Goal: Task Accomplishment & Management: Use online tool/utility

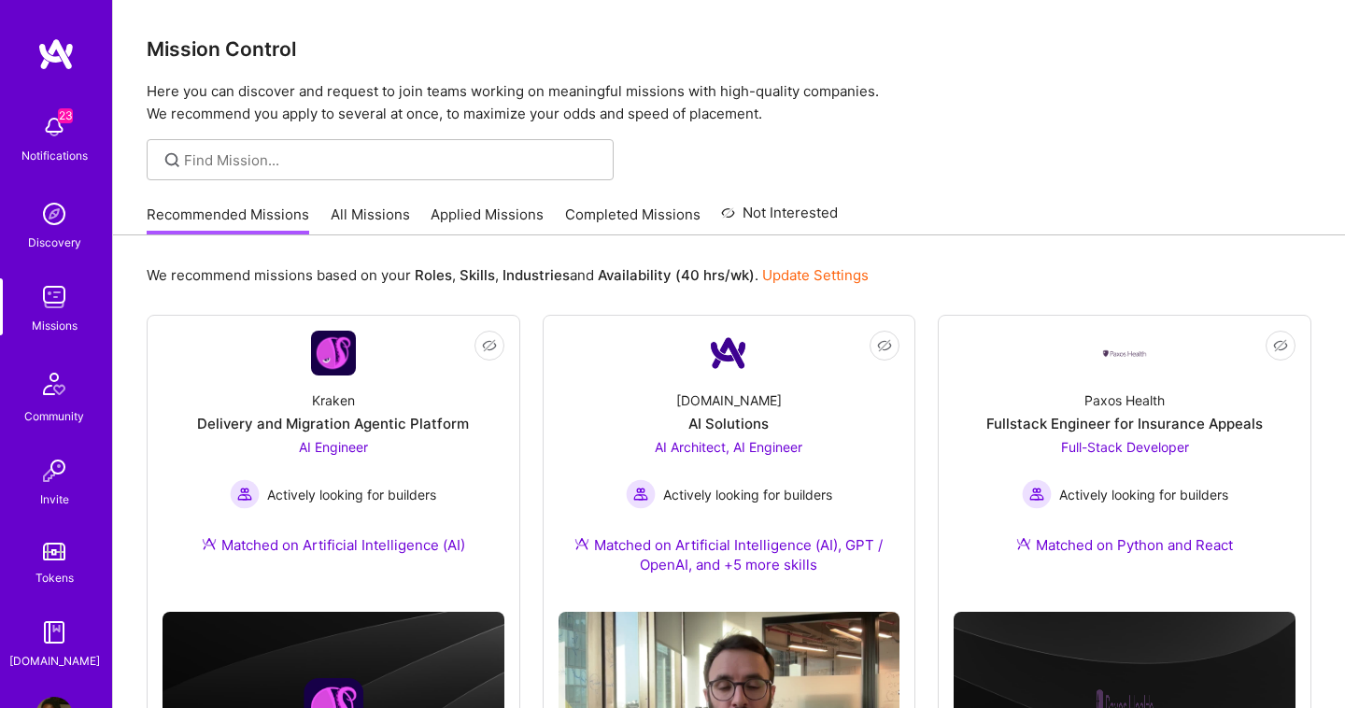
click at [488, 218] on link "Applied Missions" at bounding box center [487, 220] width 113 height 31
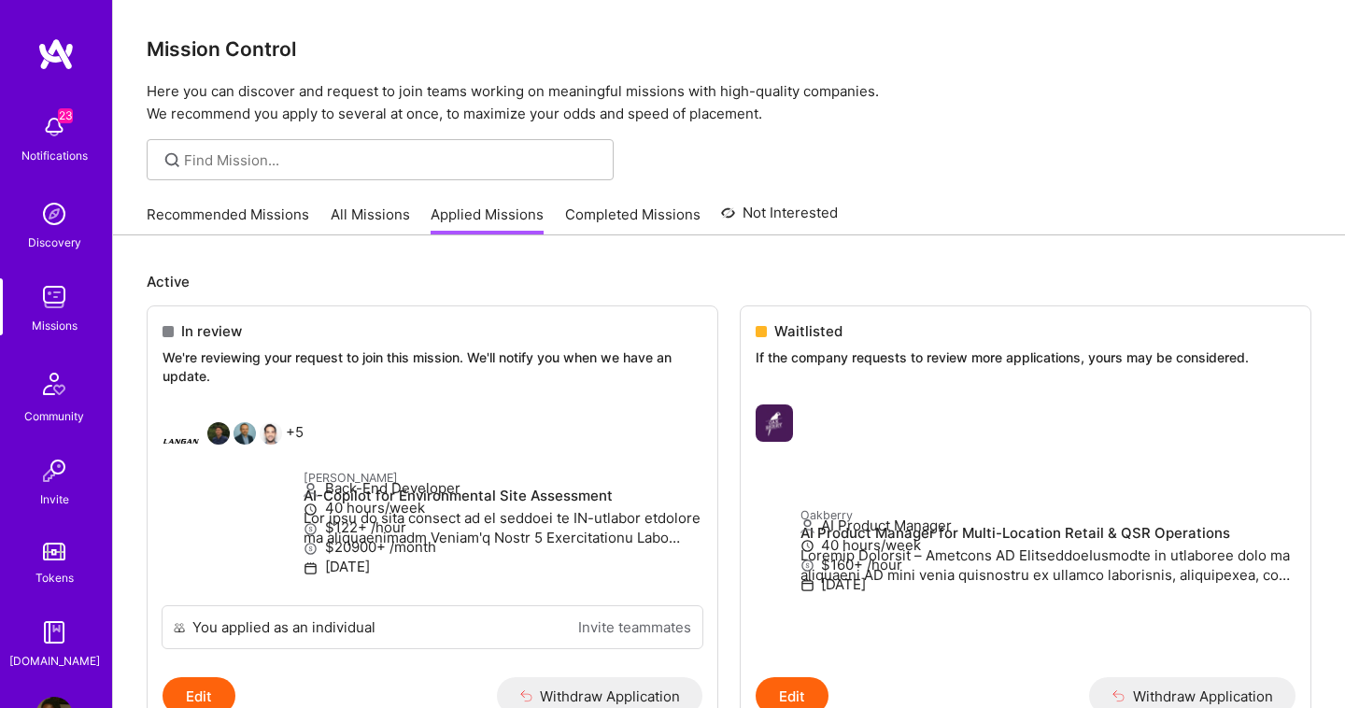
click at [343, 219] on link "All Missions" at bounding box center [370, 220] width 79 height 31
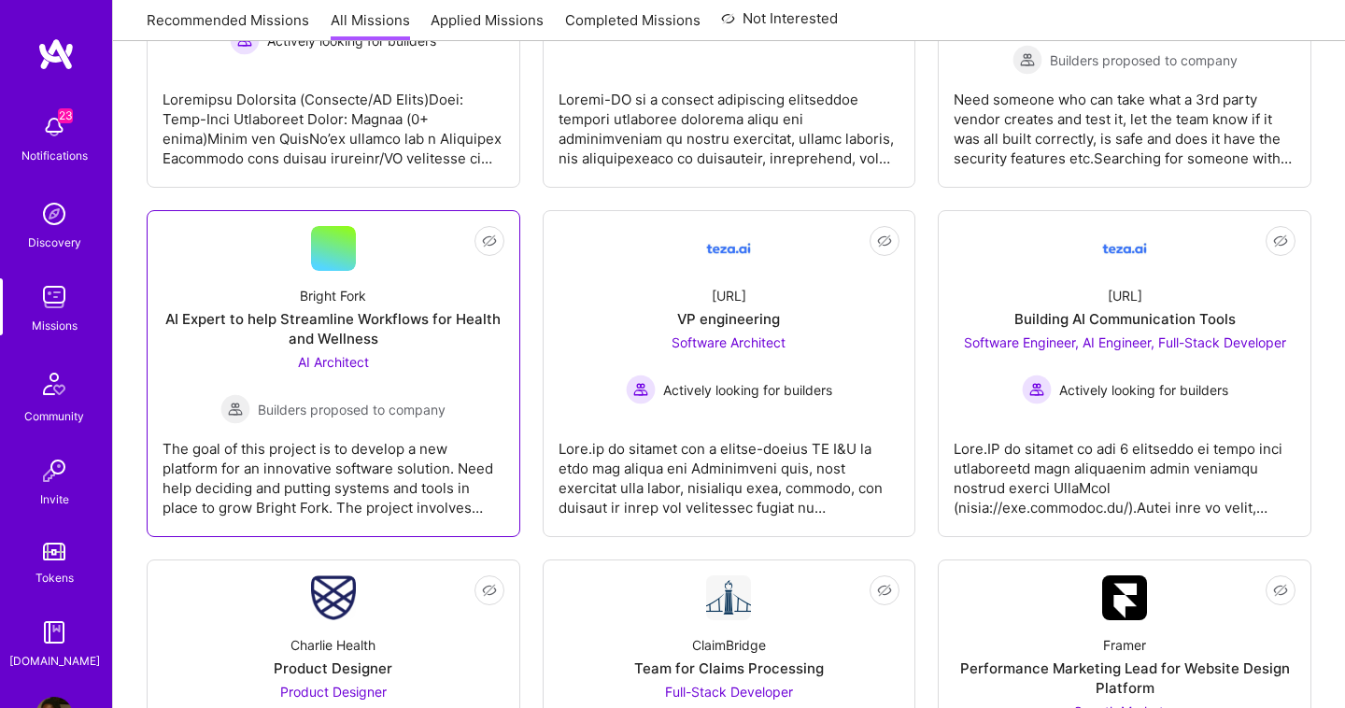
scroll to position [2222, 0]
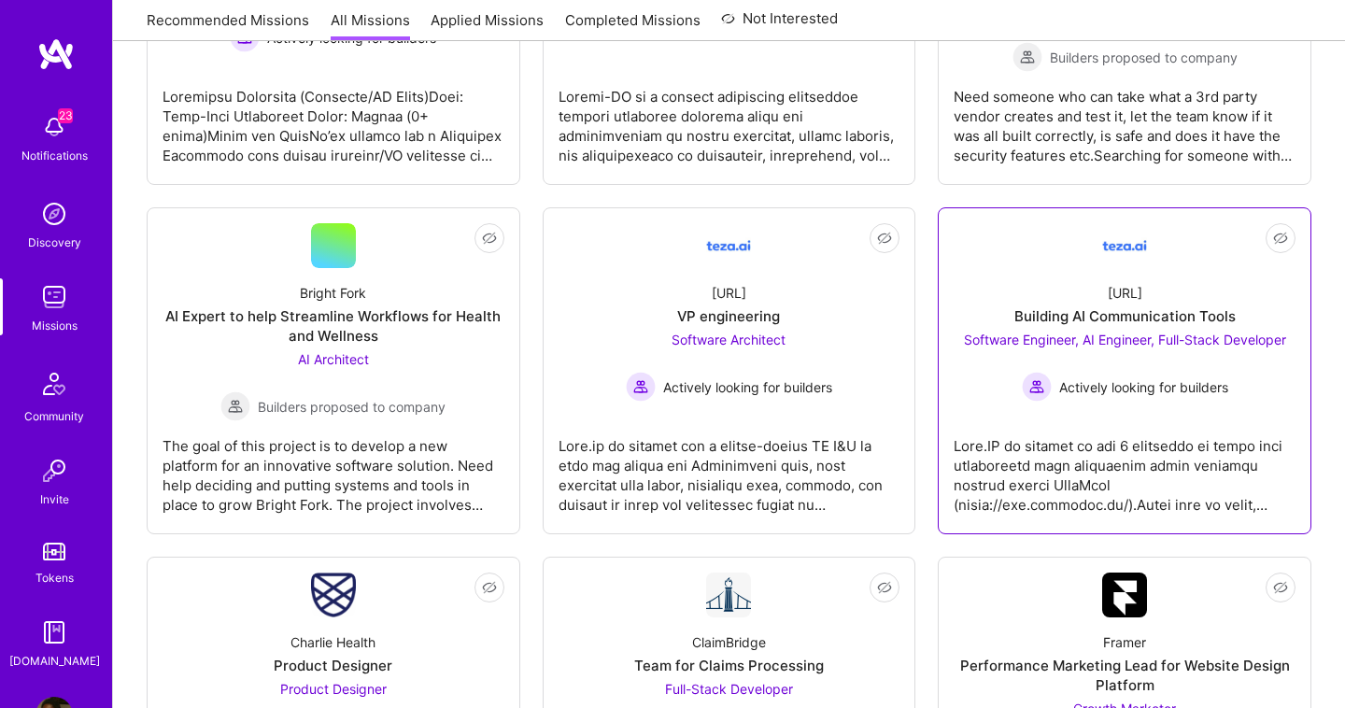
click at [1111, 409] on link "Not Interested [URL] Building AI Communication Tools Software Engineer, AI Engi…" at bounding box center [1125, 370] width 342 height 295
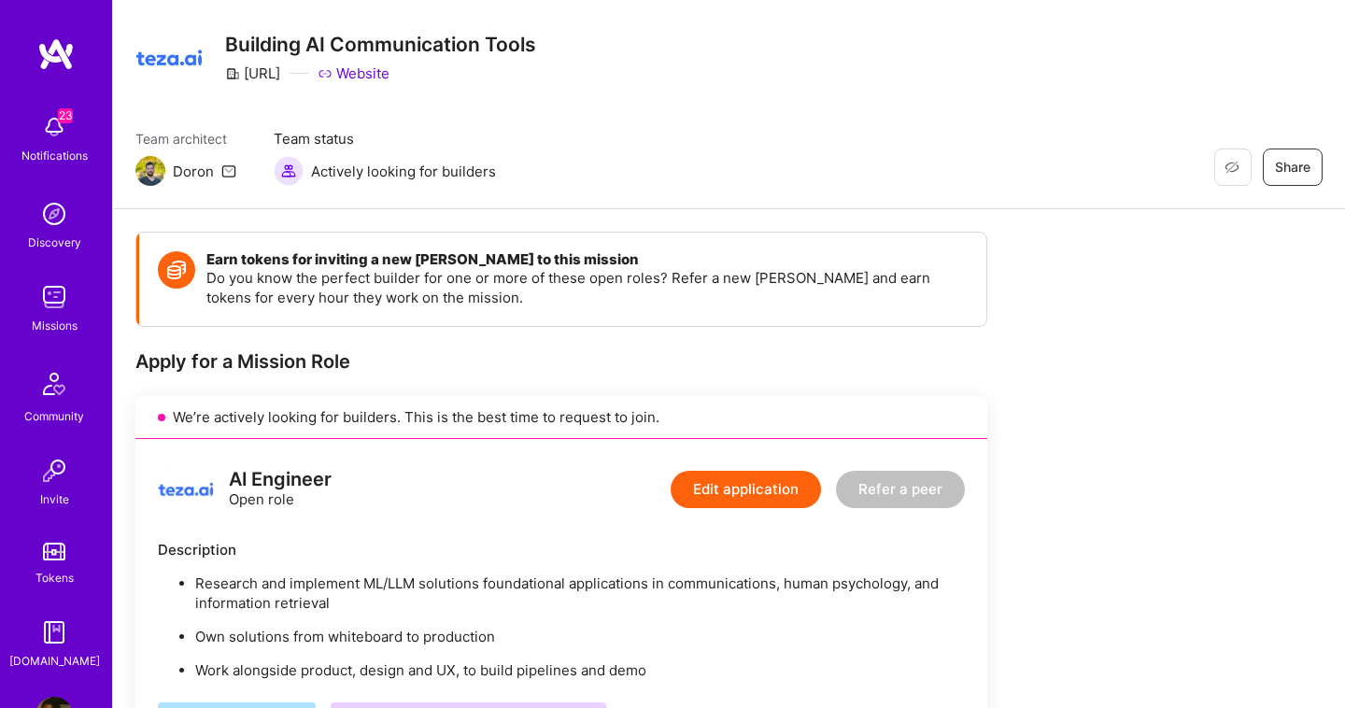
scroll to position [6, 0]
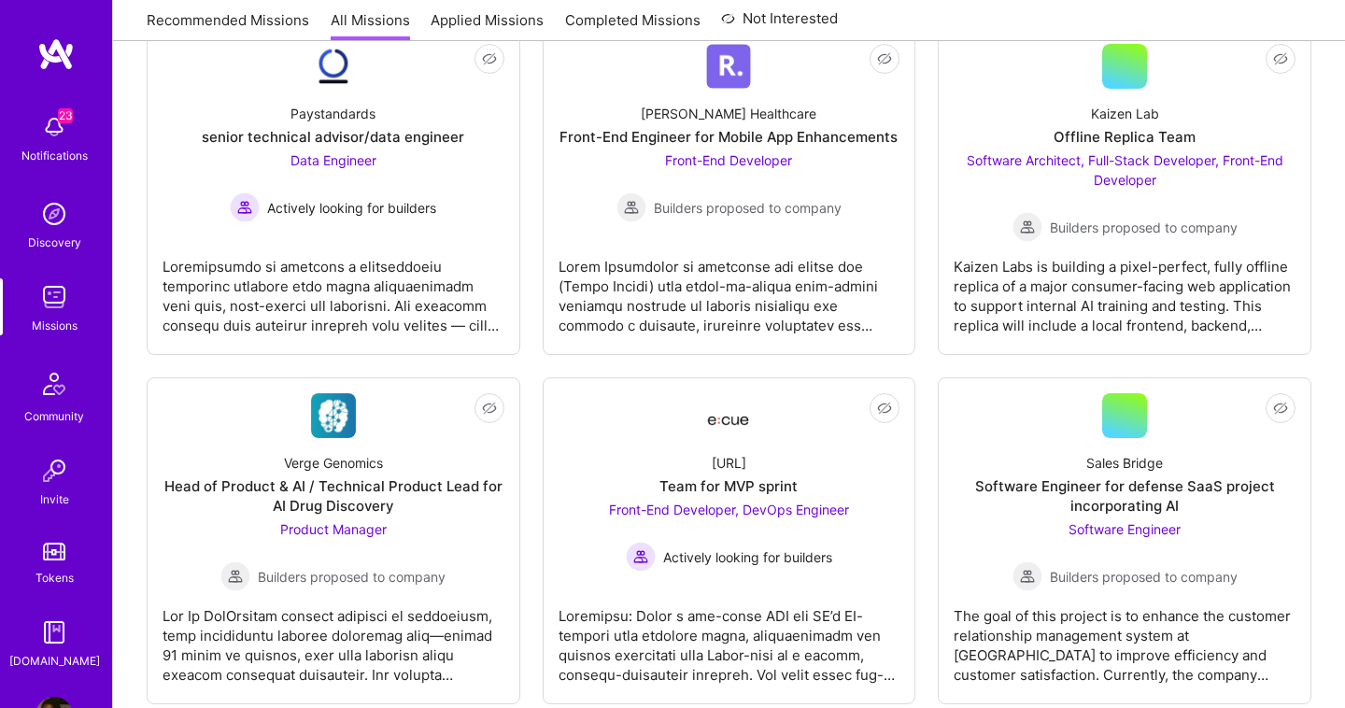
scroll to position [3098, 0]
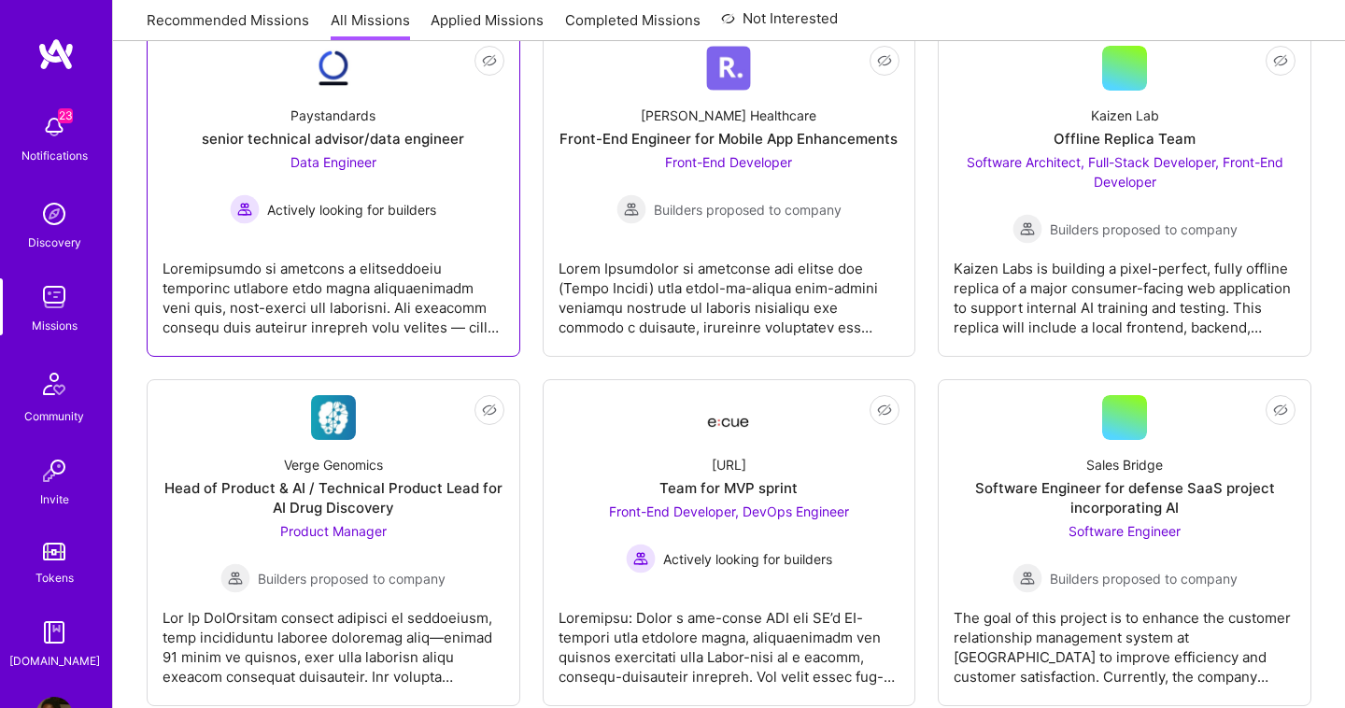
click at [320, 170] on div "Data Engineer Actively looking for builders" at bounding box center [333, 188] width 206 height 72
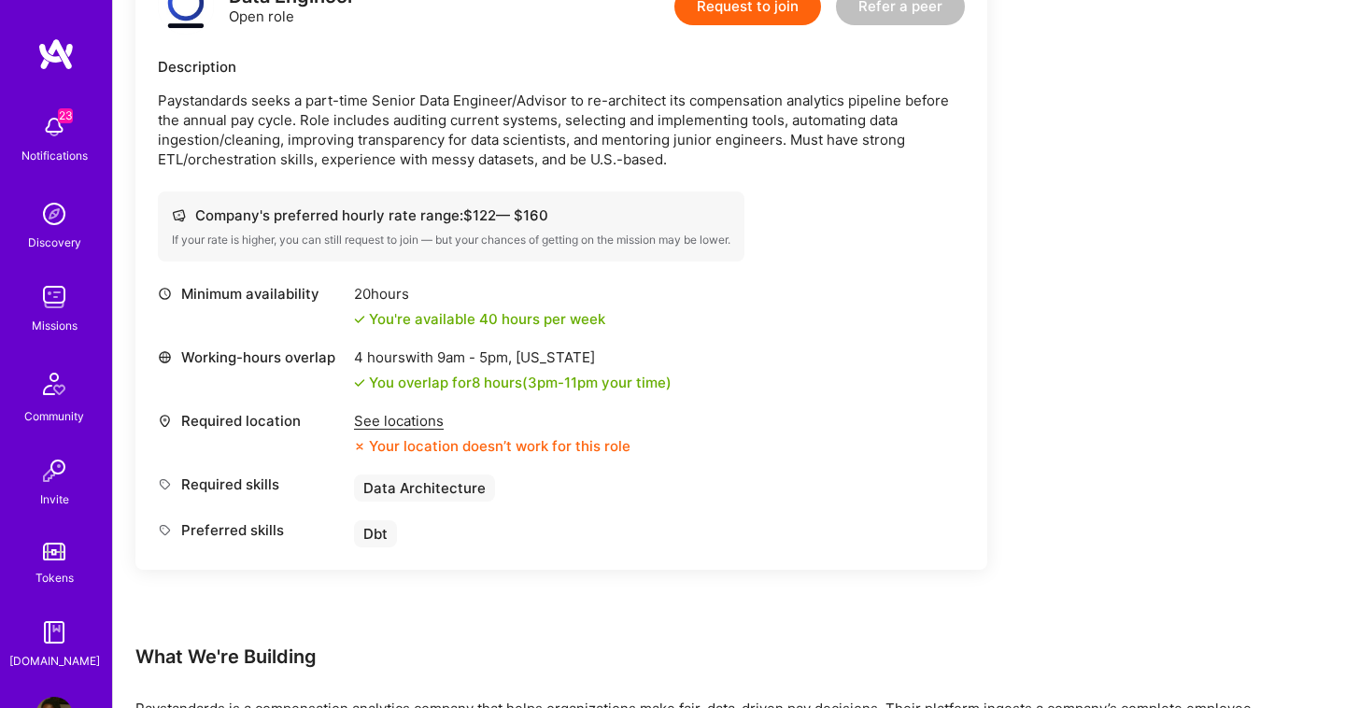
scroll to position [525, 0]
click at [404, 422] on div "See locations" at bounding box center [492, 420] width 276 height 20
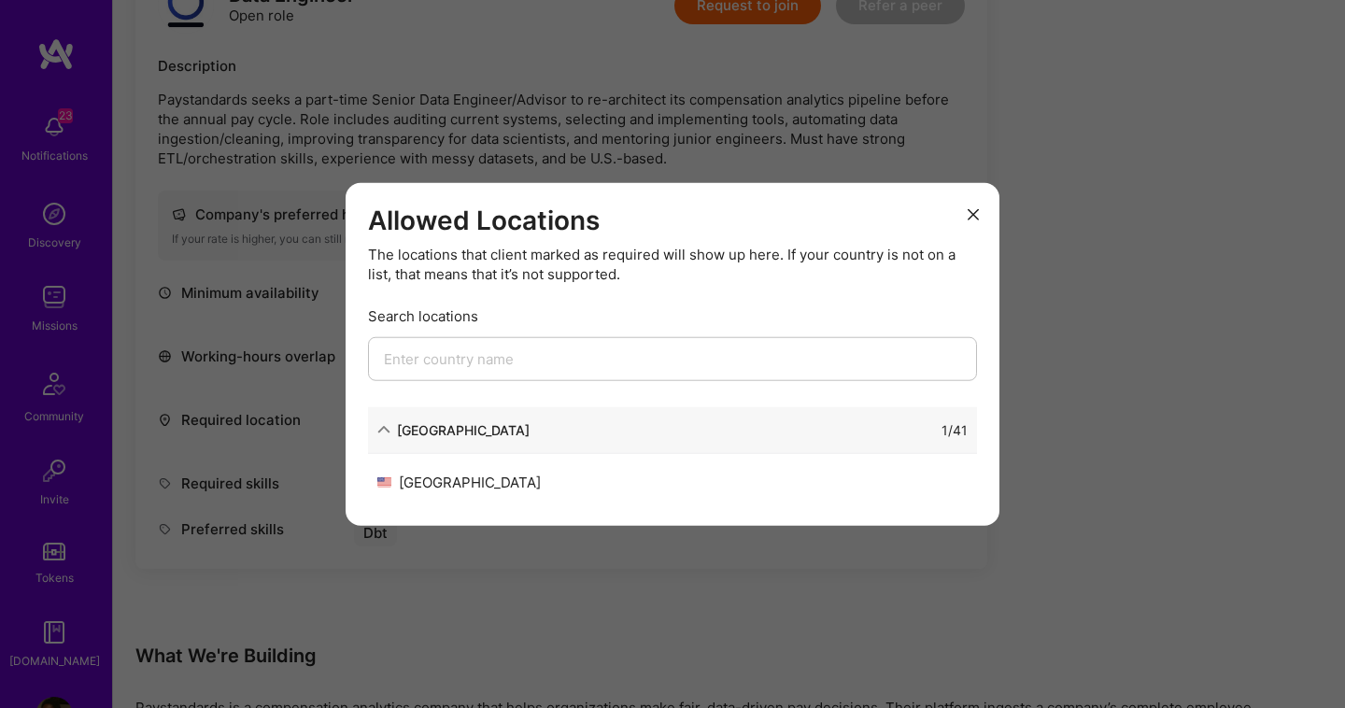
click at [967, 213] on button "modal" at bounding box center [973, 213] width 22 height 31
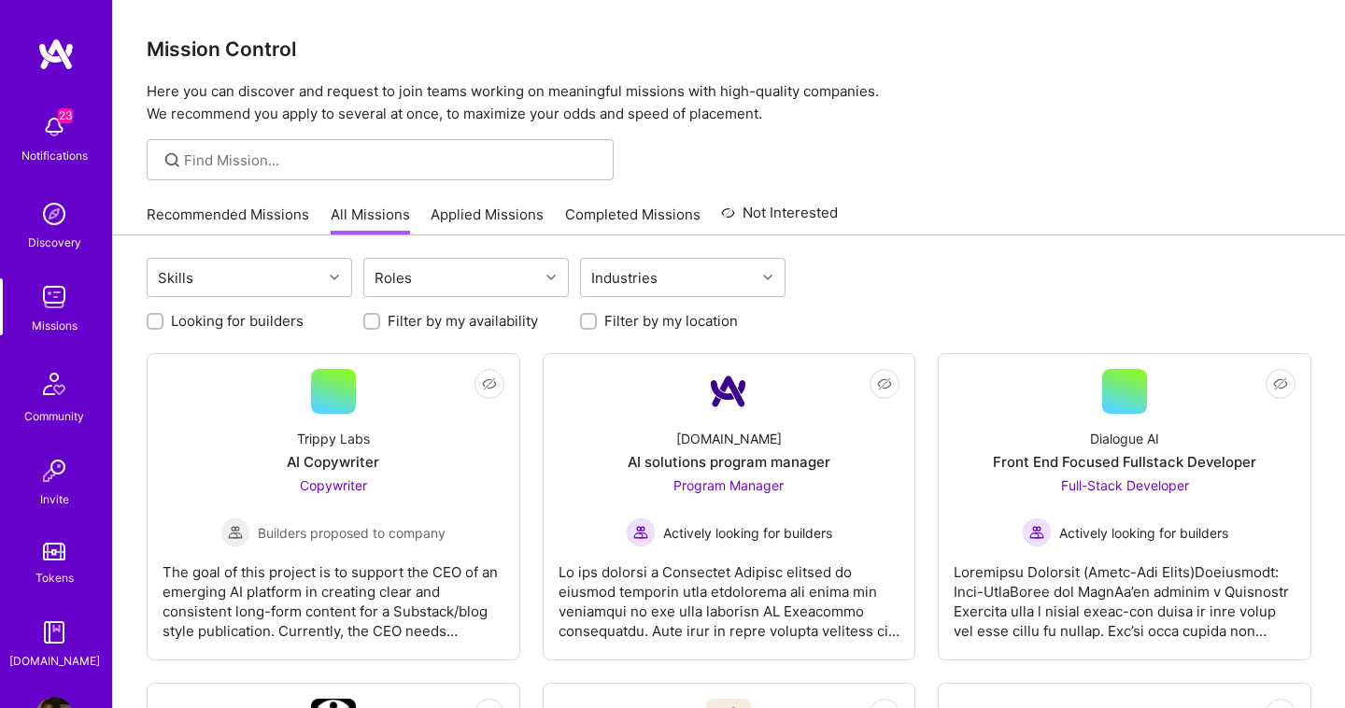
click at [589, 324] on input "Filter by my location" at bounding box center [590, 322] width 13 height 13
checkbox input "true"
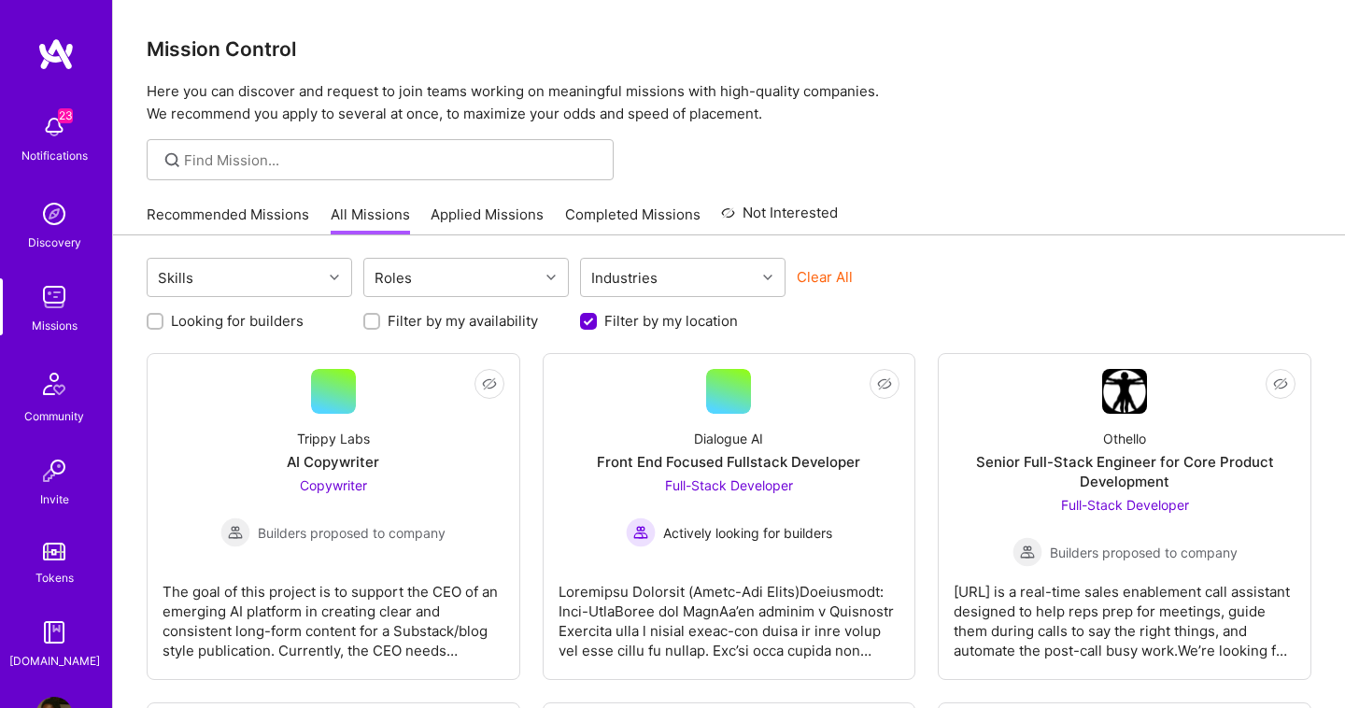
click at [50, 117] on img at bounding box center [53, 126] width 37 height 37
